Goal: Task Accomplishment & Management: Manage account settings

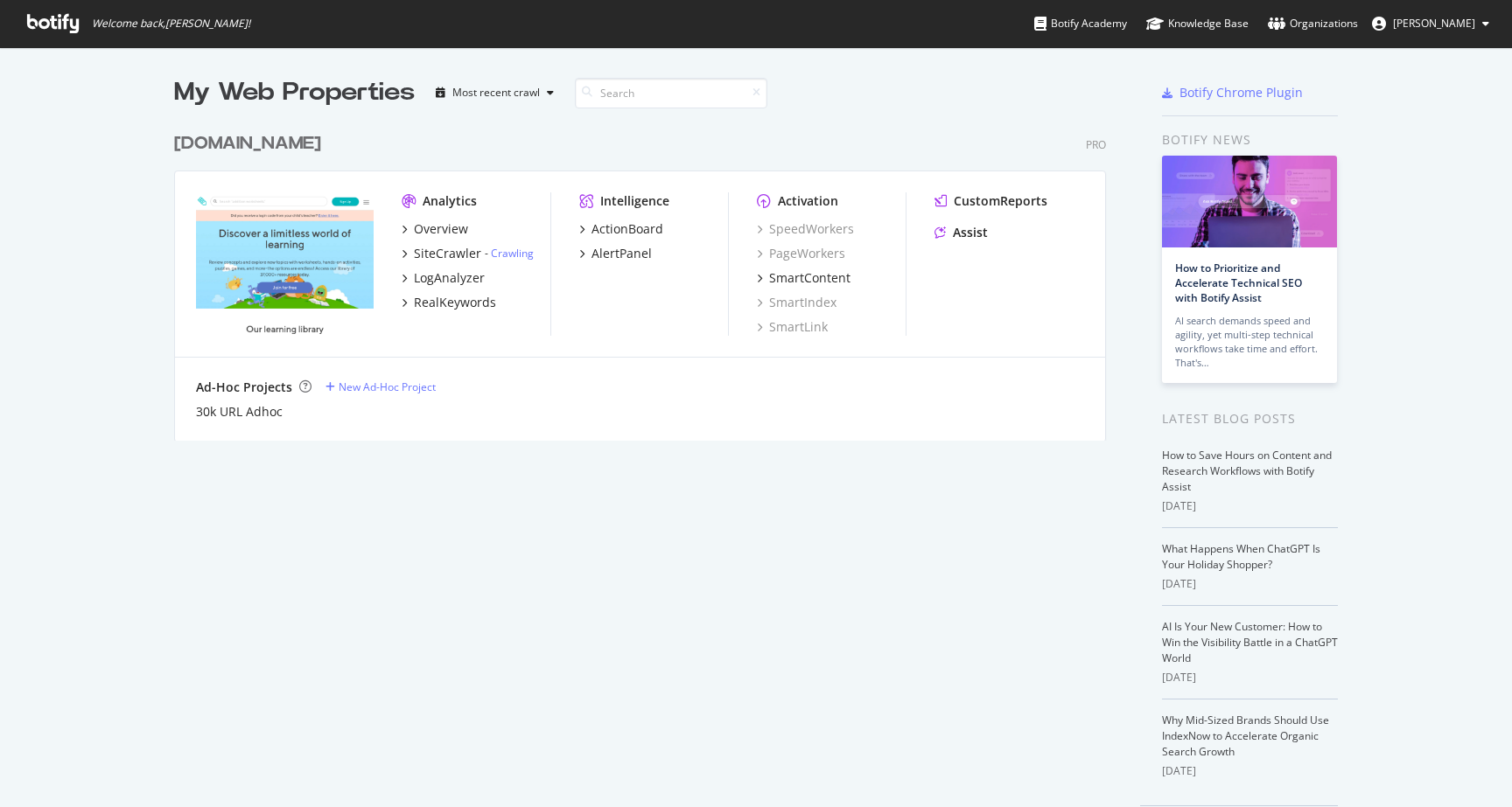
scroll to position [794, 1486]
click at [1357, 34] on link "Organizations" at bounding box center [1312, 23] width 90 height 48
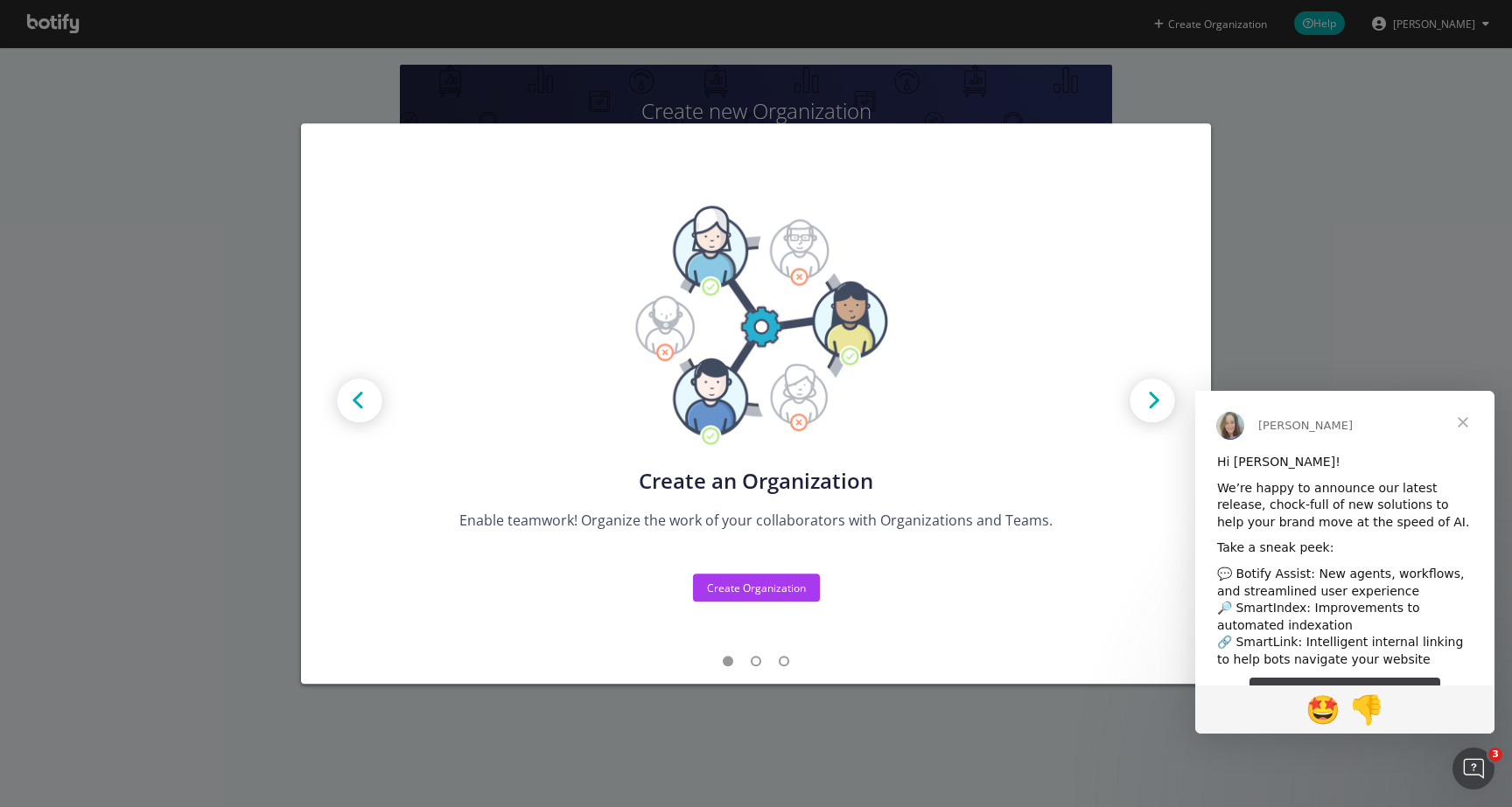
click at [1359, 234] on div "Create new Projects for your Teams Create the exact model that matches your Org…" at bounding box center [756, 404] width 1512 height 807
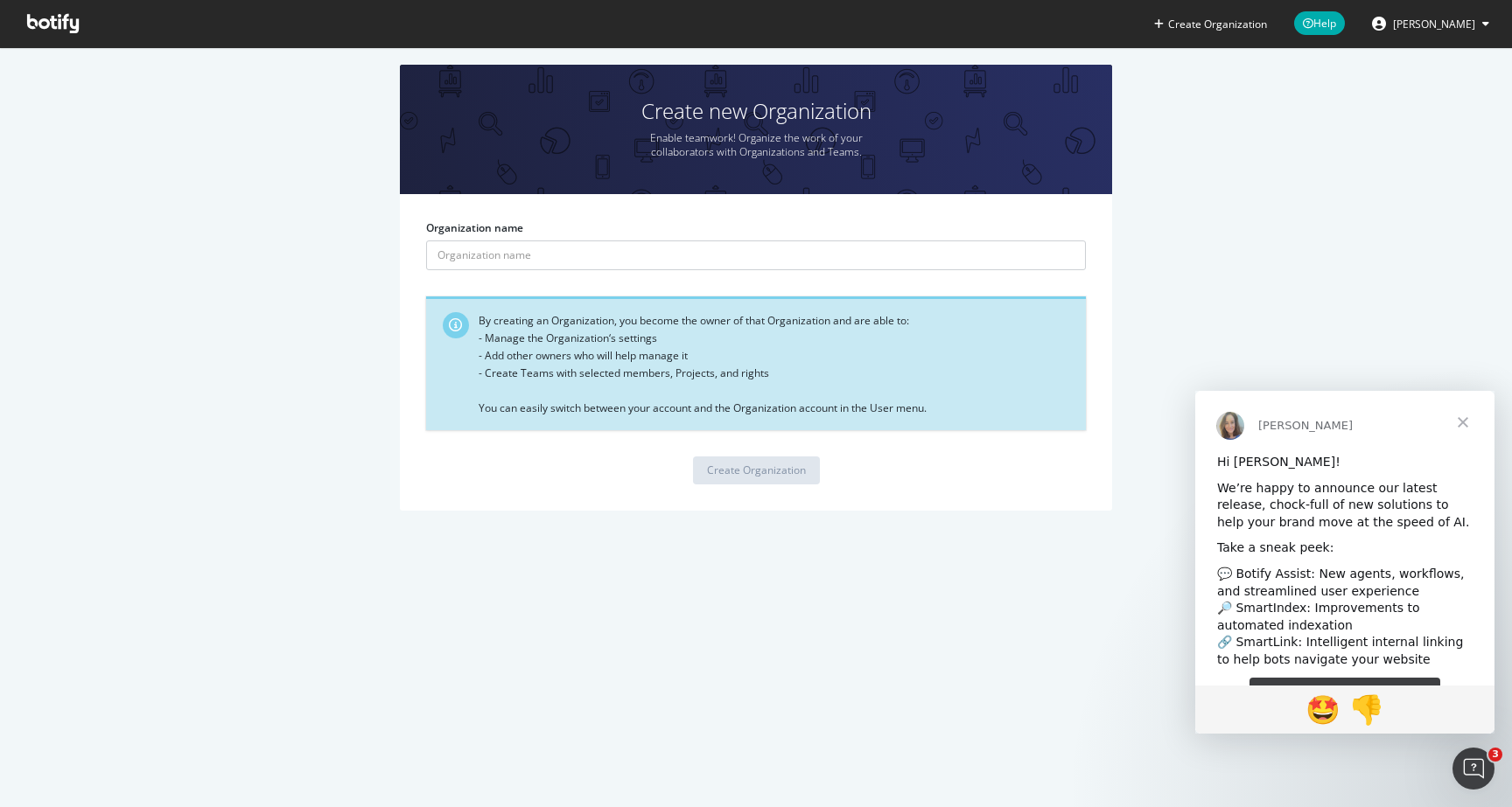
click at [1453, 34] on button "[PERSON_NAME]" at bounding box center [1430, 23] width 146 height 28
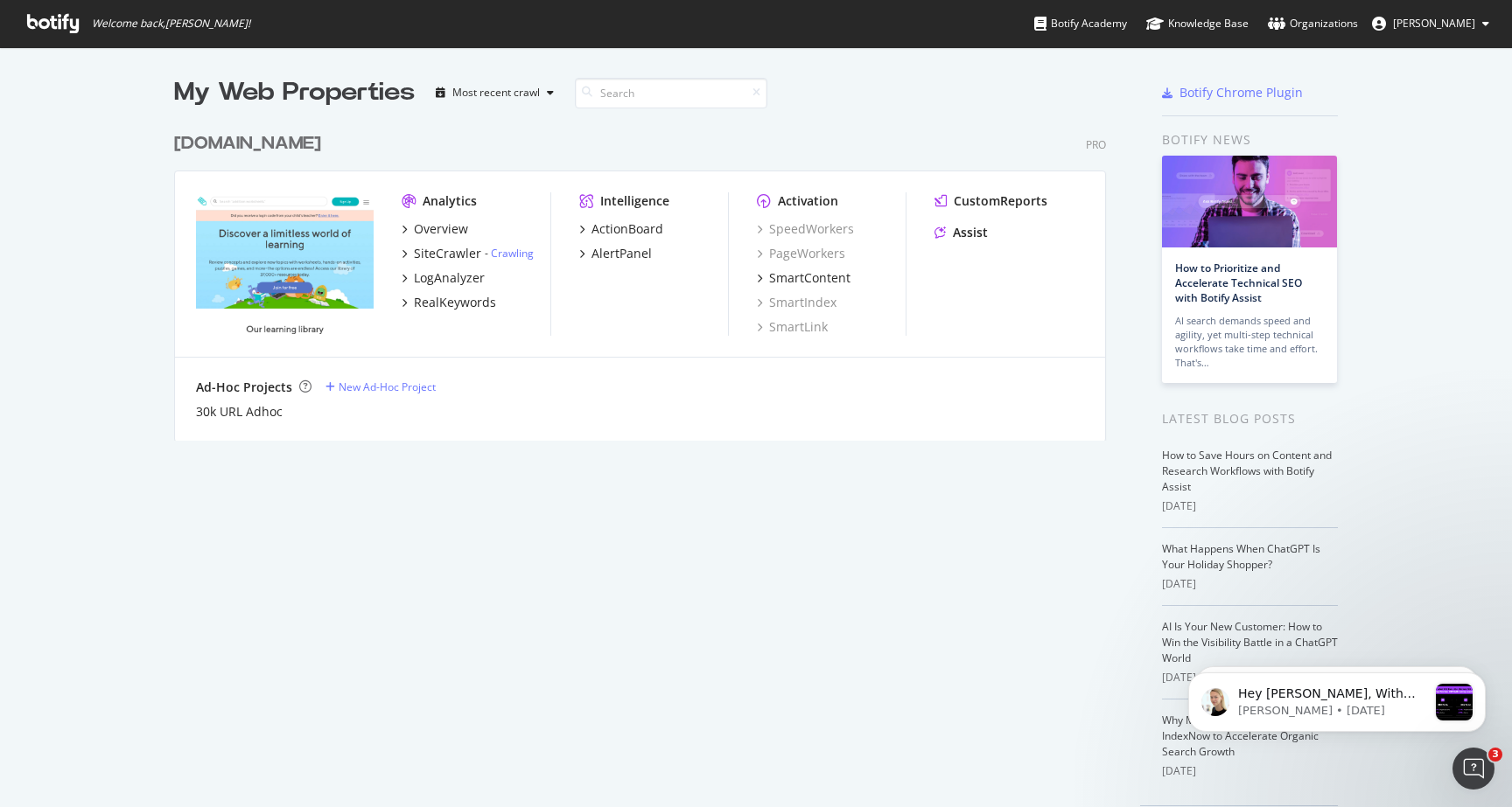
click at [288, 262] on img "grid" at bounding box center [284, 263] width 178 height 142
click at [1457, 31] on button "[PERSON_NAME]" at bounding box center [1430, 23] width 146 height 28
